Goal: Check status: Check status

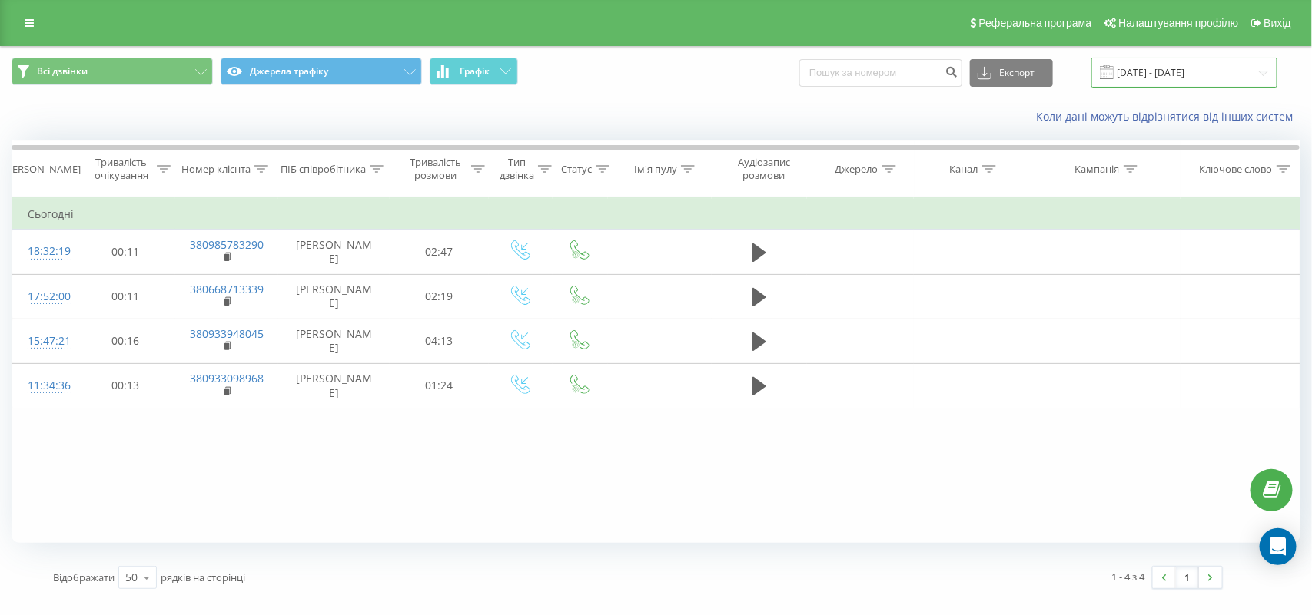
click at [1178, 58] on input "[DATE] - [DATE]" at bounding box center [1184, 73] width 186 height 30
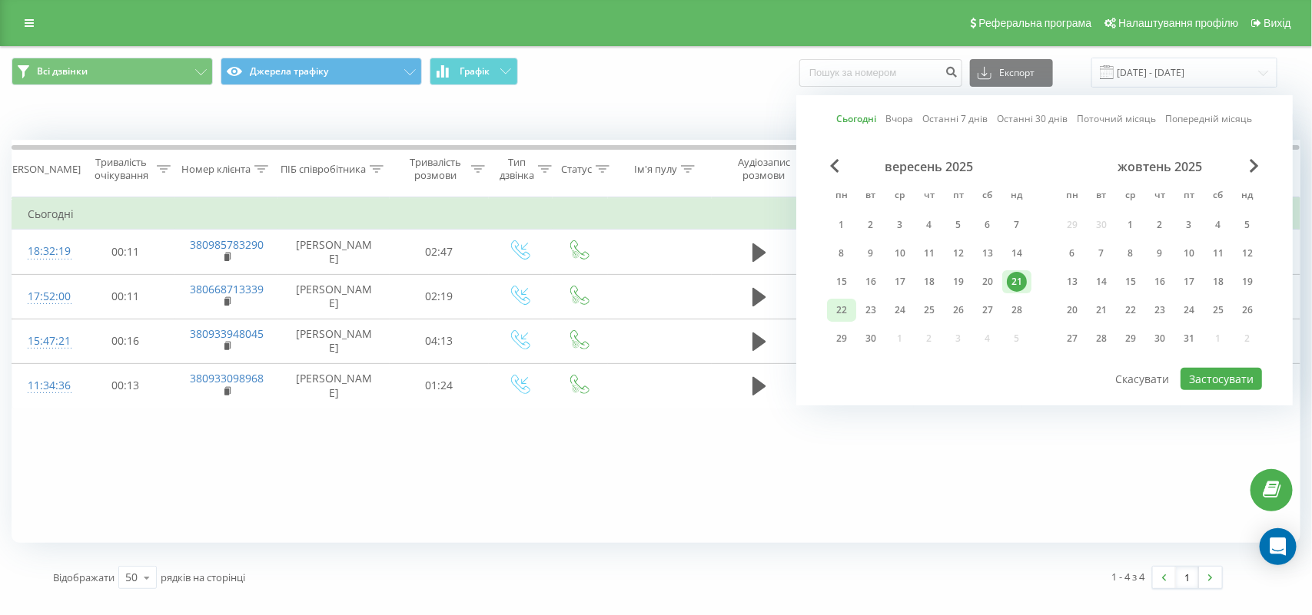
click at [843, 303] on div "22" at bounding box center [841, 310] width 20 height 20
click at [1216, 385] on button "Застосувати" at bounding box center [1220, 379] width 81 height 22
type input "22.09.2025 - 22.09.2025"
